Goal: Information Seeking & Learning: Learn about a topic

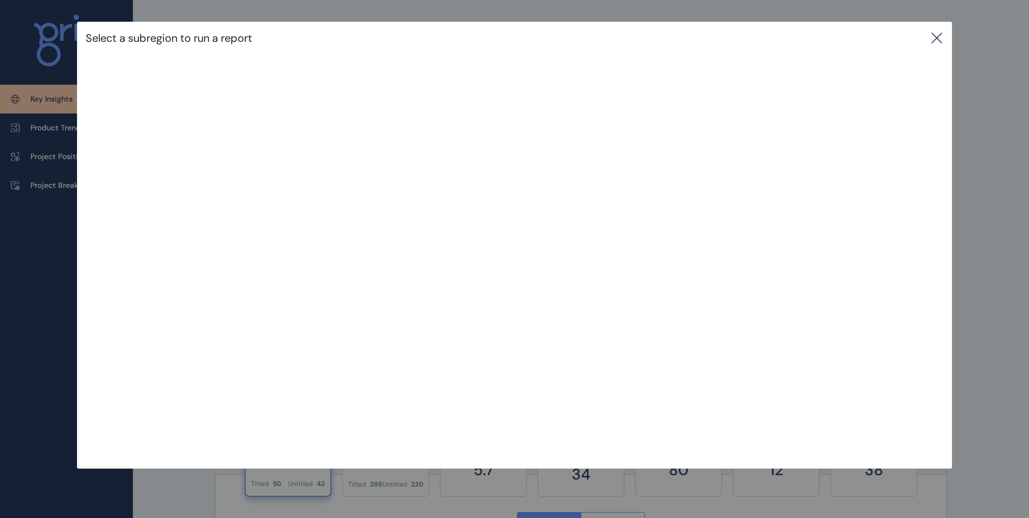
click at [936, 38] on icon at bounding box center [936, 37] width 13 height 13
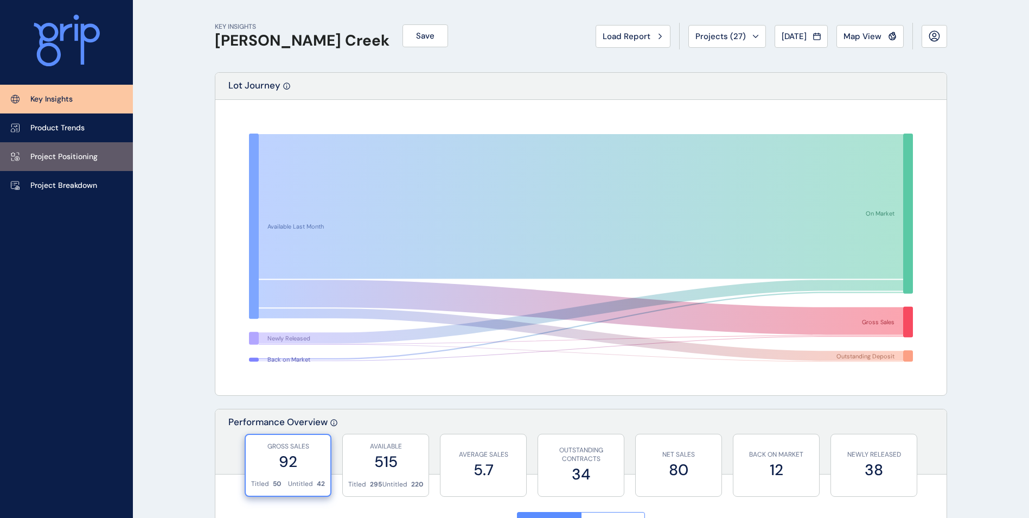
click at [96, 160] on p "Project Positioning" at bounding box center [63, 156] width 67 height 11
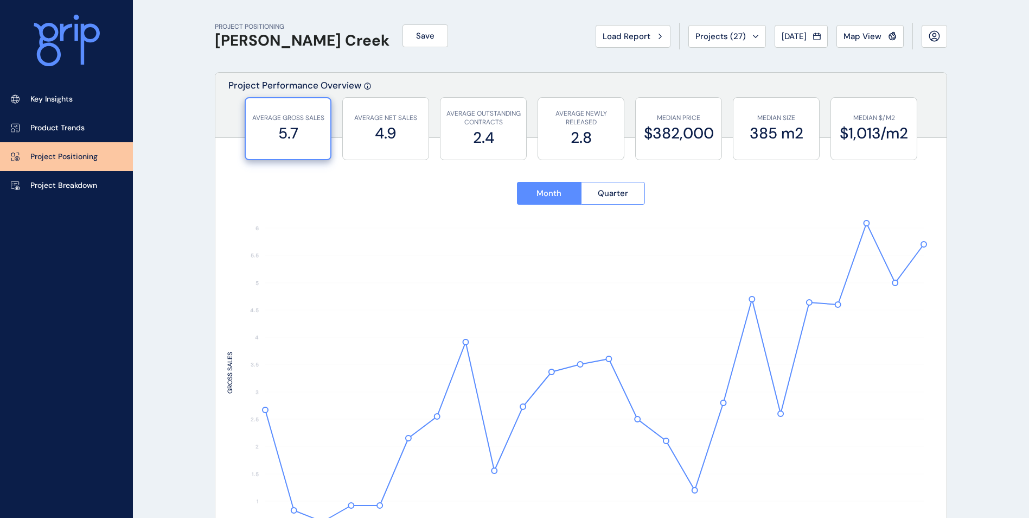
type input "****"
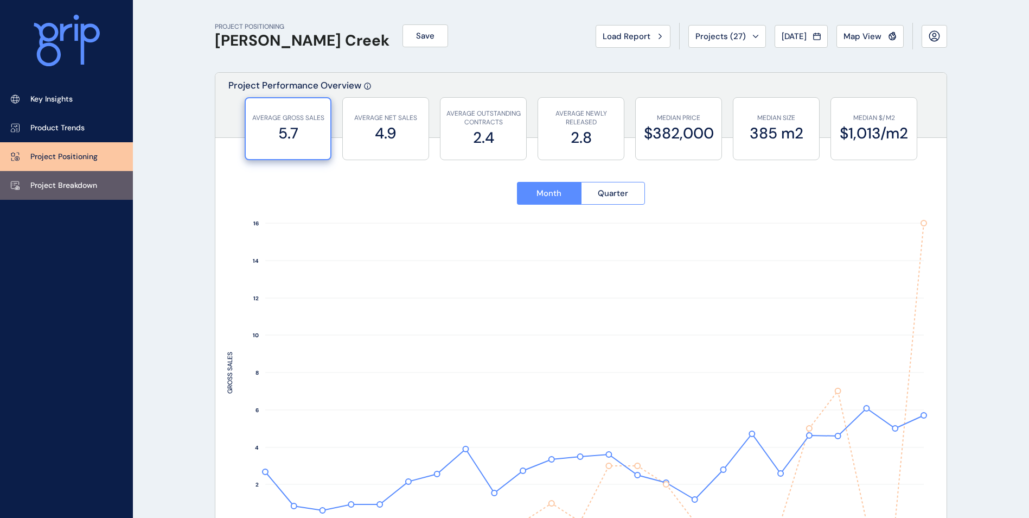
click at [109, 181] on link "Project Breakdown" at bounding box center [66, 185] width 133 height 29
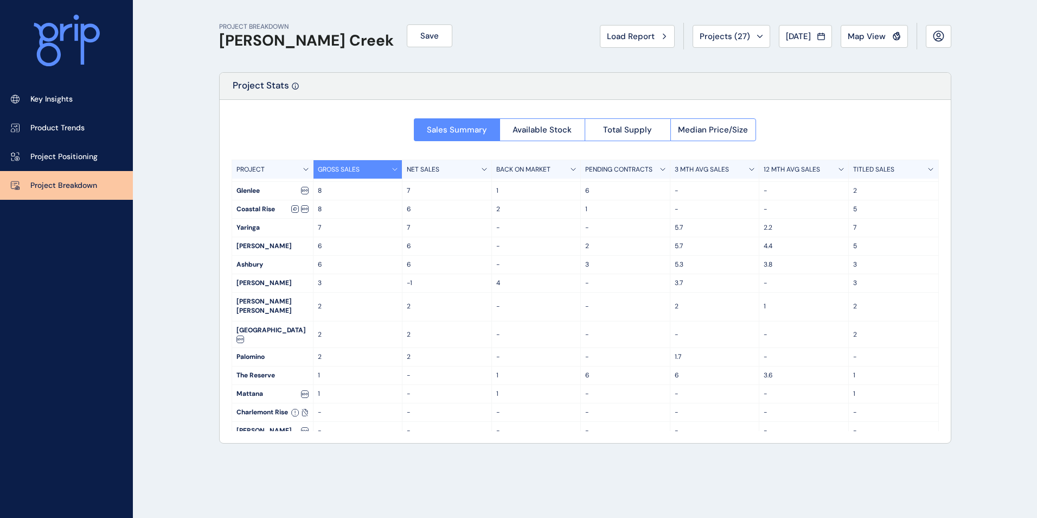
scroll to position [54, 0]
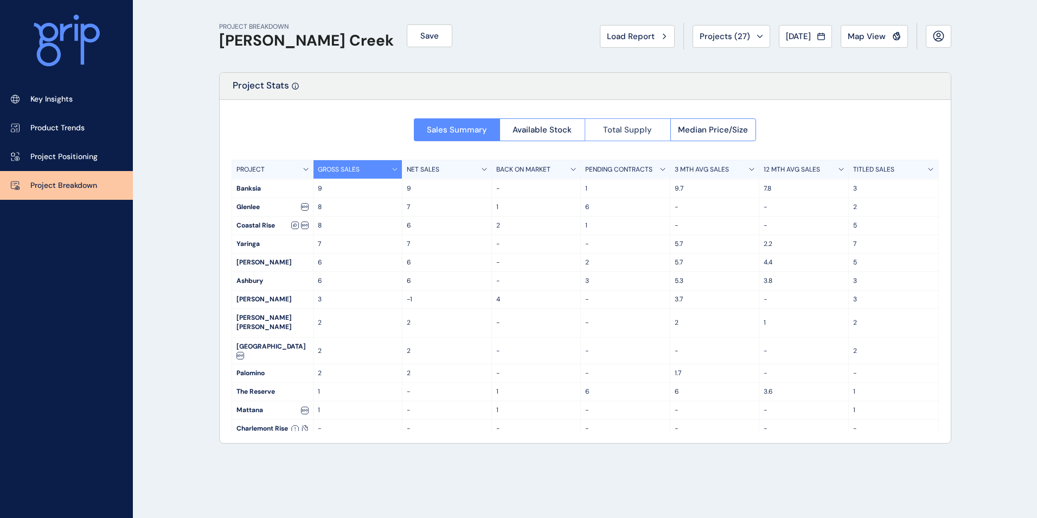
click at [629, 123] on button "Total Supply" at bounding box center [628, 129] width 86 height 23
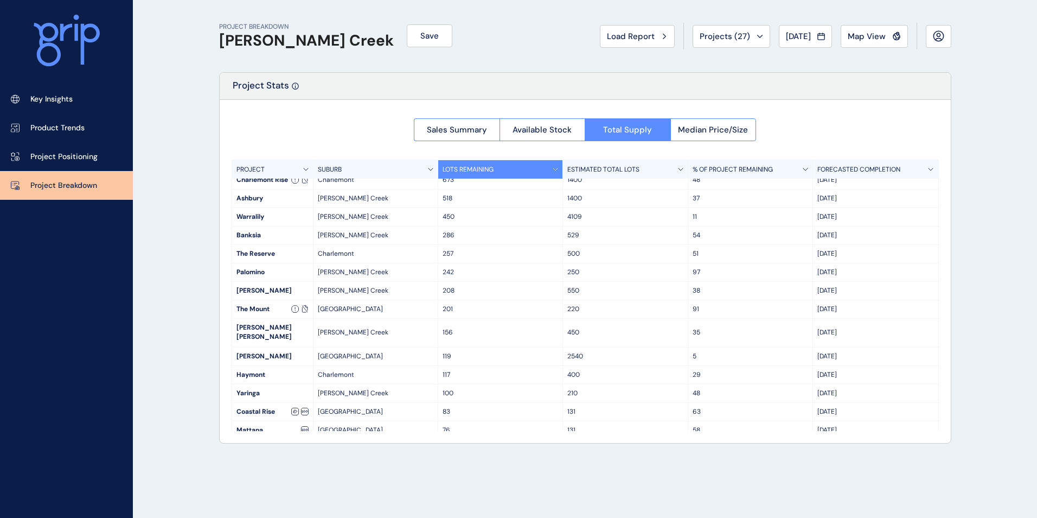
scroll to position [116, 0]
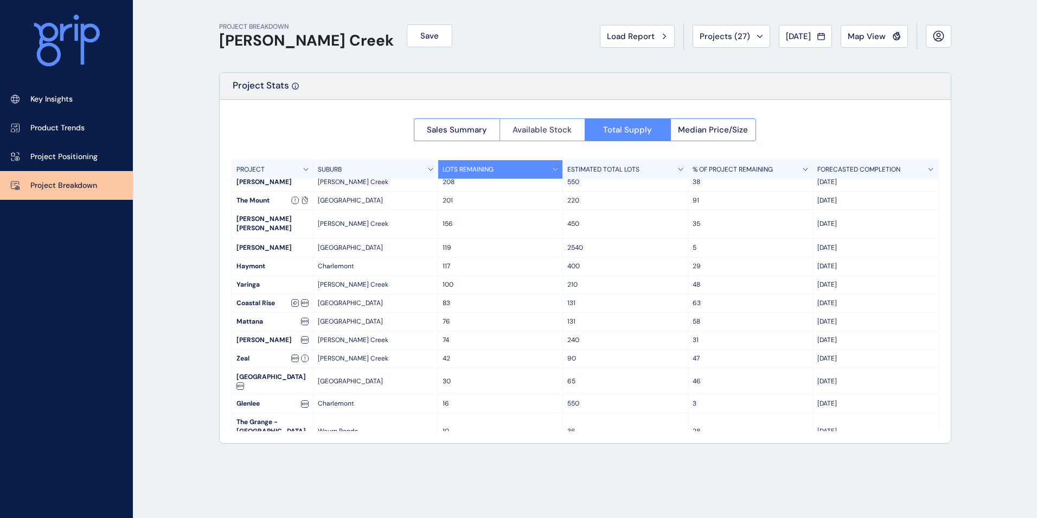
click at [552, 124] on span "Available Stock" at bounding box center [542, 129] width 59 height 11
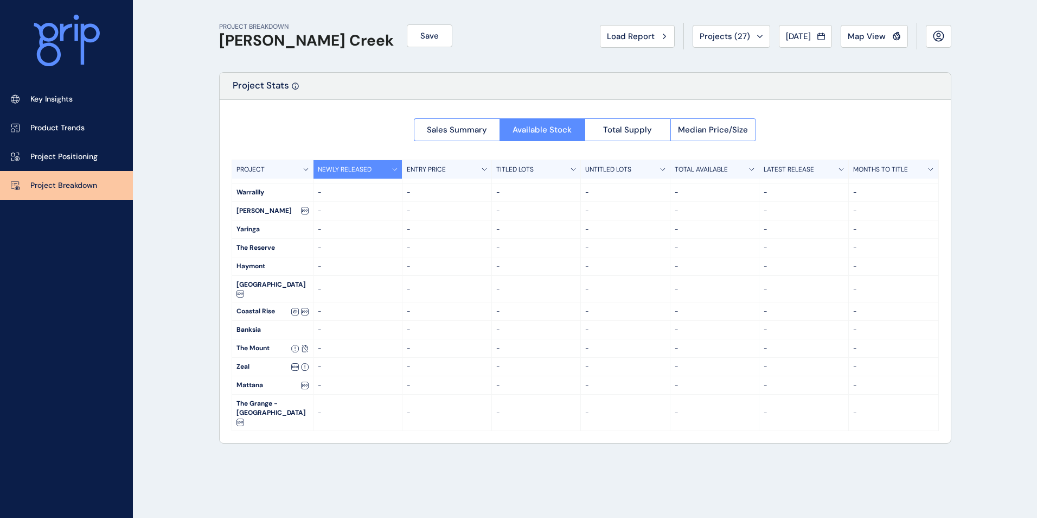
click at [460, 123] on div at bounding box center [585, 271] width 731 height 343
click at [471, 131] on div at bounding box center [585, 271] width 731 height 343
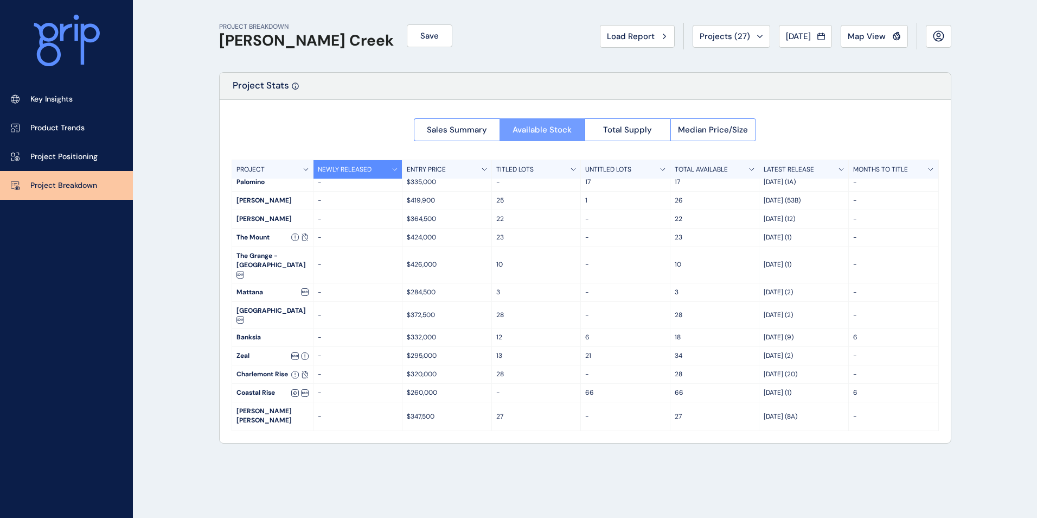
click at [539, 122] on button "Available Stock" at bounding box center [543, 129] width 86 height 23
click at [463, 128] on span "Sales Summary" at bounding box center [457, 129] width 60 height 11
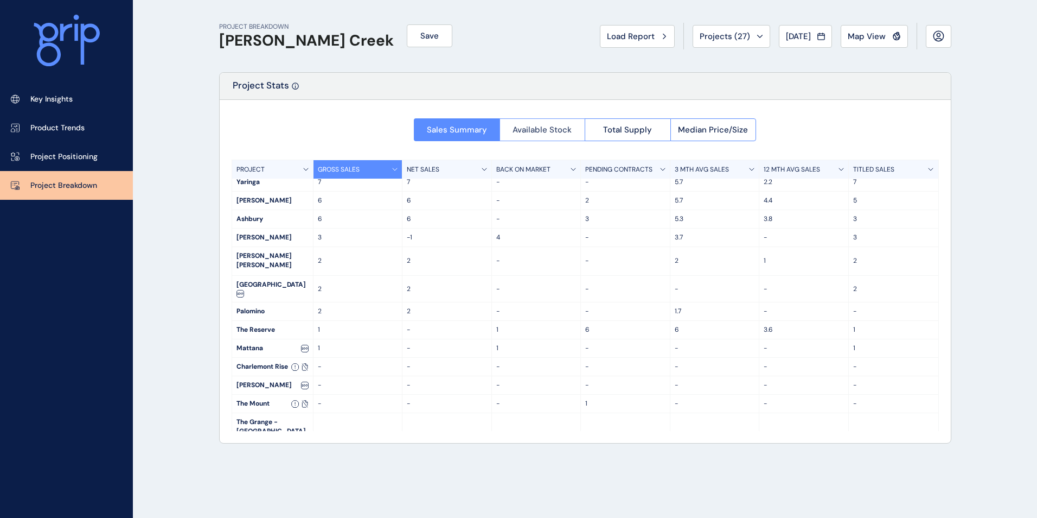
click at [541, 128] on span "Available Stock" at bounding box center [542, 129] width 59 height 11
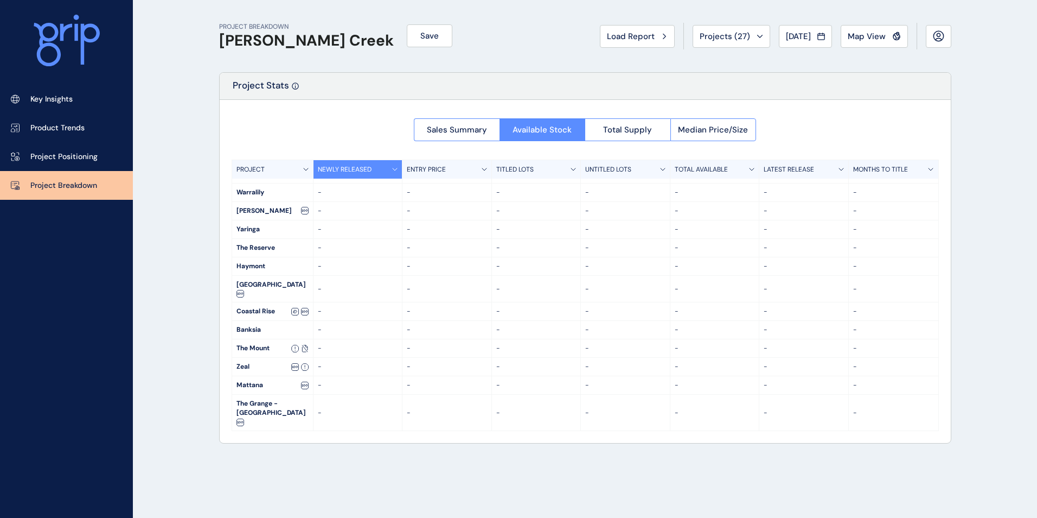
drag, startPoint x: 627, startPoint y: 130, endPoint x: 633, endPoint y: 130, distance: 6.5
click at [627, 130] on div at bounding box center [585, 271] width 731 height 343
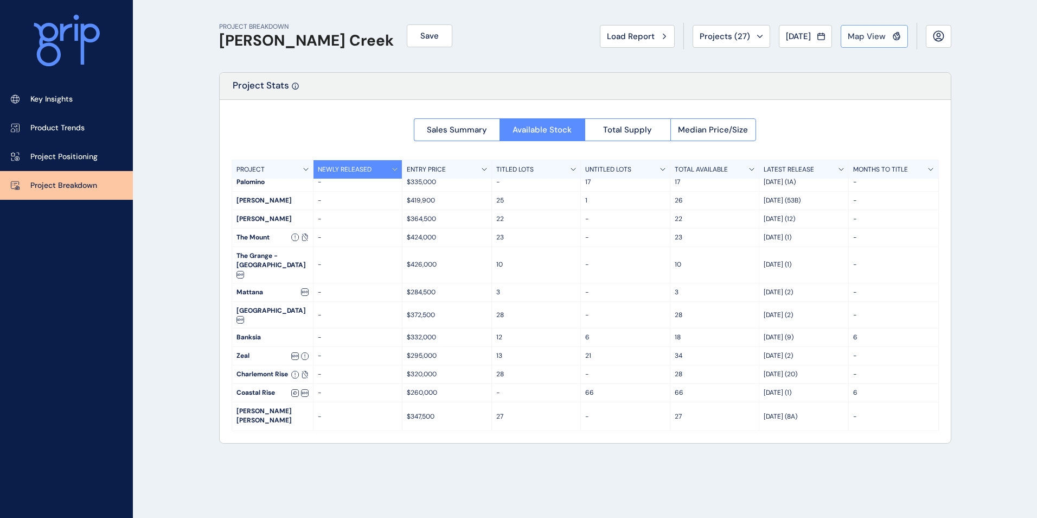
click at [863, 39] on span "Map View" at bounding box center [867, 36] width 38 height 11
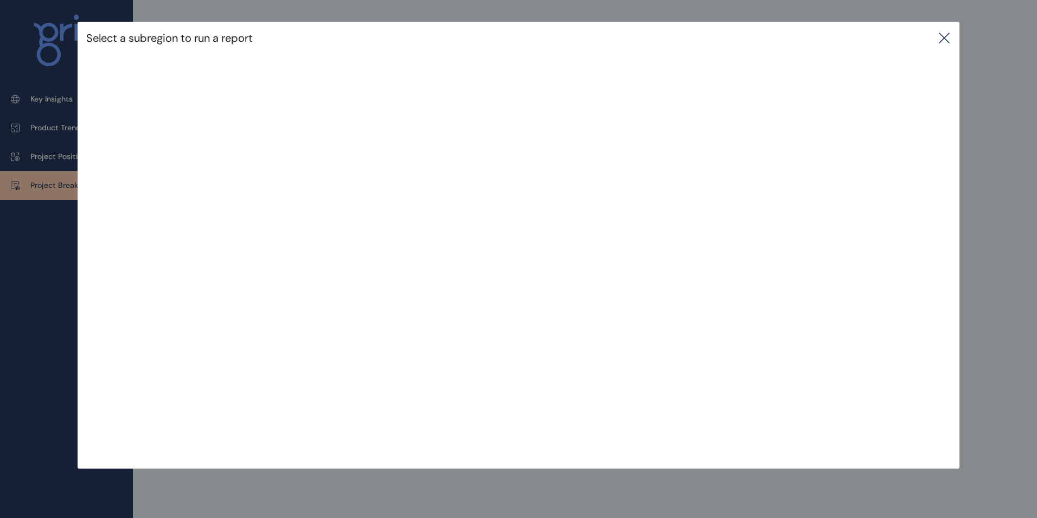
click at [940, 37] on icon at bounding box center [944, 37] width 13 height 13
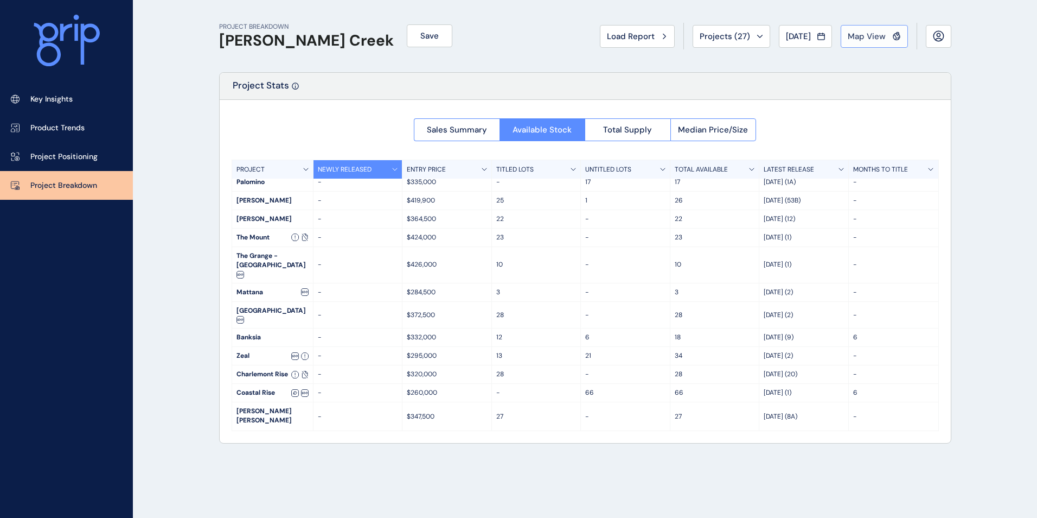
click at [884, 35] on span "Map View" at bounding box center [867, 36] width 38 height 11
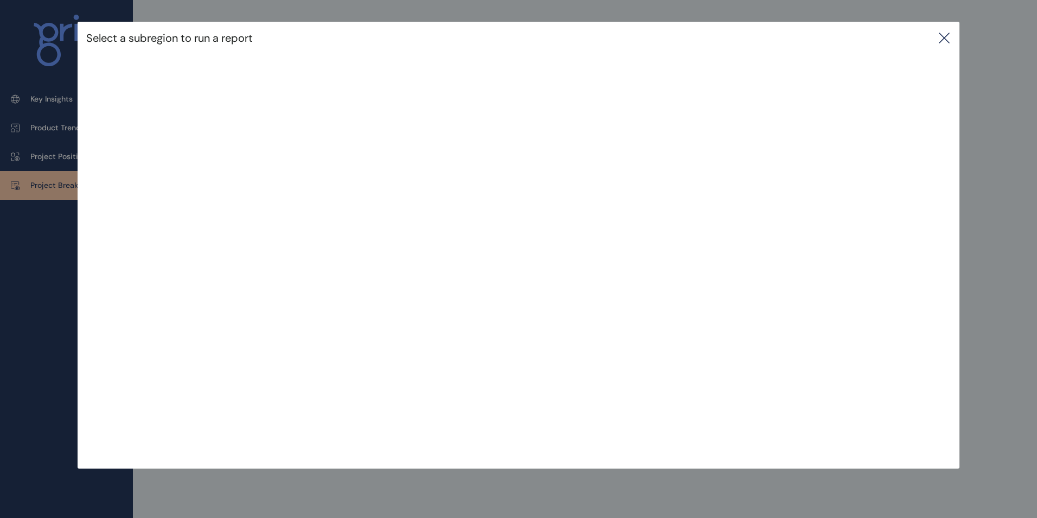
drag, startPoint x: 954, startPoint y: 41, endPoint x: 948, endPoint y: 42, distance: 5.5
click at [953, 41] on div "Select a subregion to run a report" at bounding box center [519, 38] width 882 height 33
click at [956, 36] on div "Select a subregion to run a report" at bounding box center [519, 38] width 882 height 33
click at [947, 36] on icon at bounding box center [944, 37] width 13 height 13
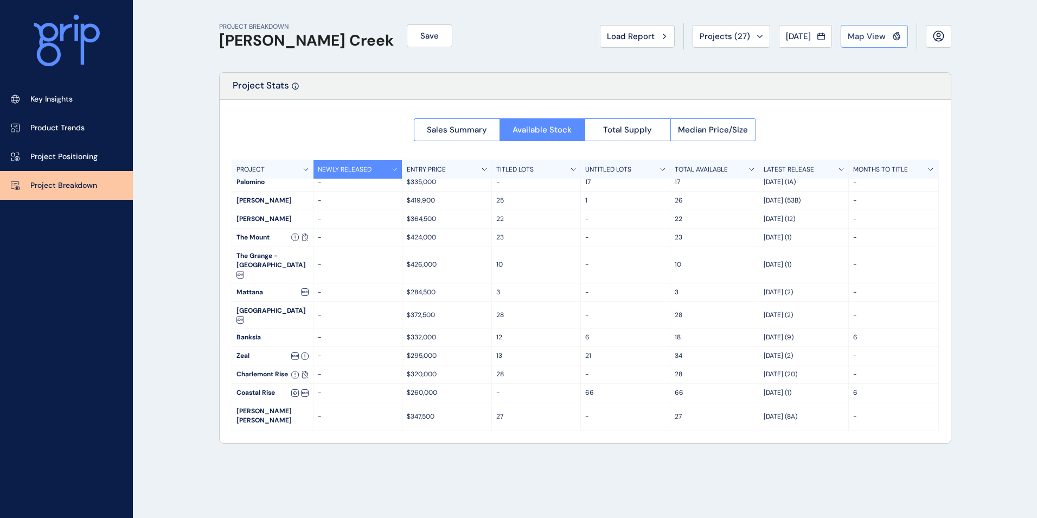
click at [870, 43] on button "Map View" at bounding box center [874, 36] width 67 height 23
